Goal: Book appointment/travel/reservation

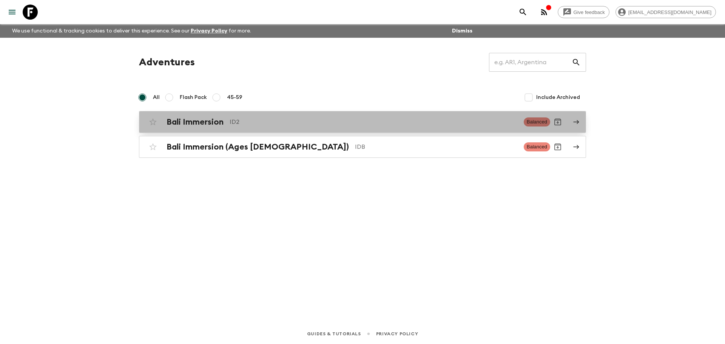
click at [215, 125] on h2 "Bali Immersion" at bounding box center [195, 122] width 57 height 10
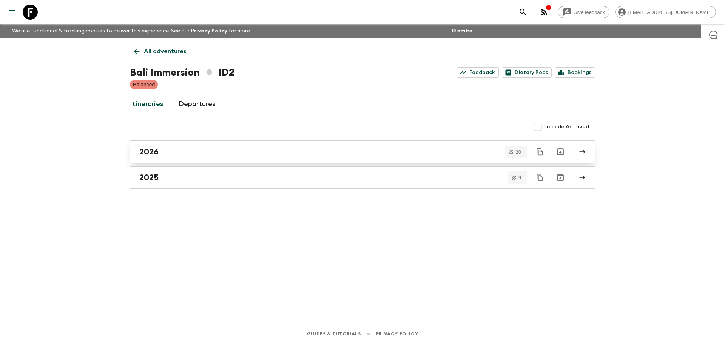
click at [190, 152] on div "2026" at bounding box center [355, 152] width 432 height 10
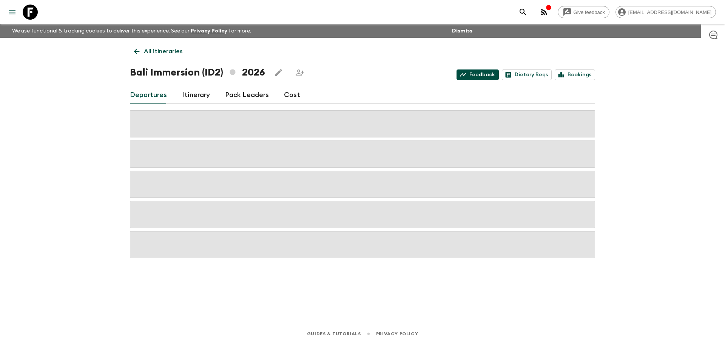
click at [481, 77] on link "Feedback" at bounding box center [478, 75] width 42 height 11
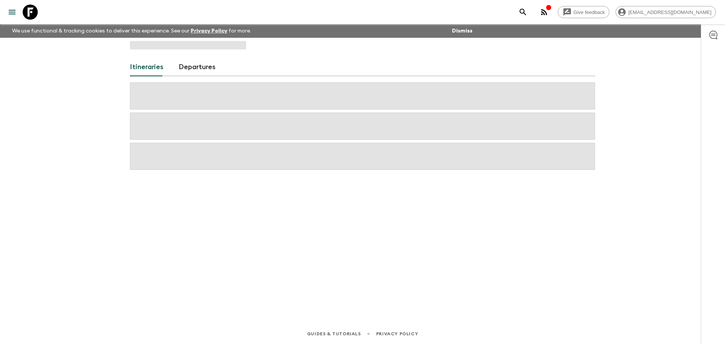
click at [199, 68] on link "Departures" at bounding box center [197, 67] width 37 height 18
